Goal: Complete application form

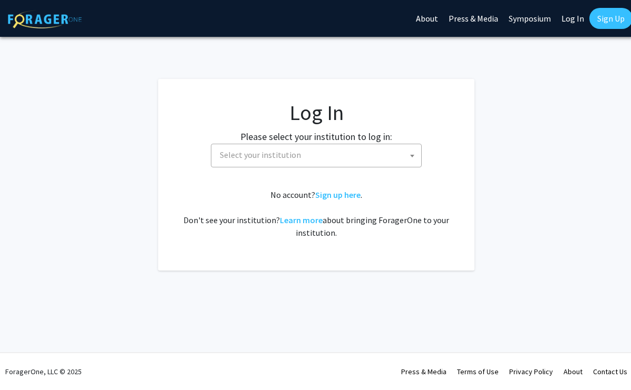
select select
click at [298, 159] on span "Select your institution" at bounding box center [317, 155] width 205 height 22
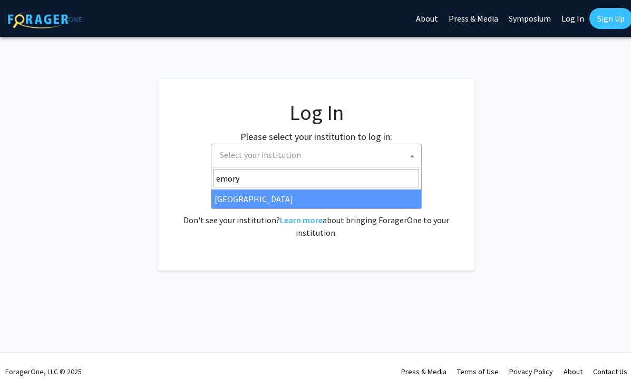
type input "emory"
select select "12"
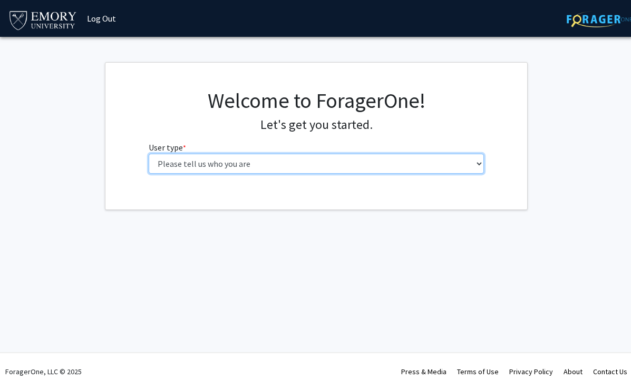
click at [170, 163] on select "Please tell us who you are Undergraduate Student Master's Student Doctoral Cand…" at bounding box center [317, 164] width 336 height 20
select select "1: undergrad"
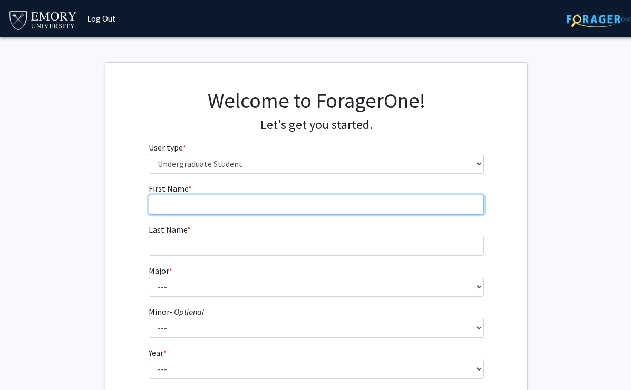
click at [208, 204] on input "First Name * required" at bounding box center [317, 205] width 336 height 20
type input "Anvi"
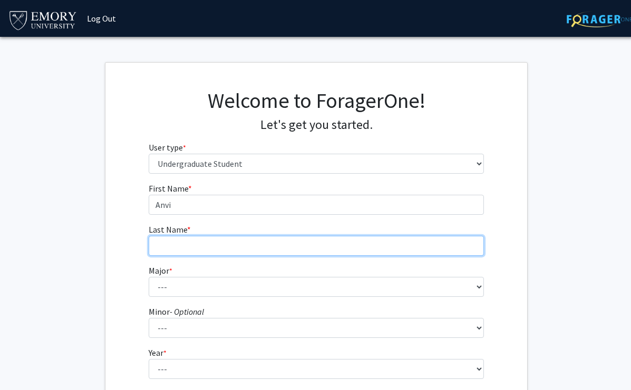
click at [178, 245] on input "Last Name * required" at bounding box center [317, 246] width 336 height 20
type input "Madhavan"
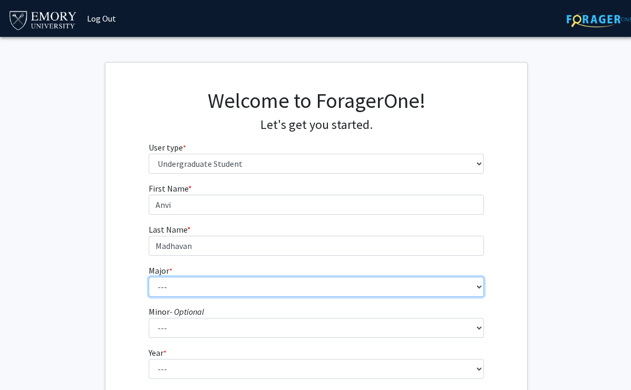
click at [159, 286] on select "--- Accounting African American Studies African Studies American Studies Analyt…" at bounding box center [317, 287] width 336 height 20
select select "56: 1016"
